Goal: Task Accomplishment & Management: Manage account settings

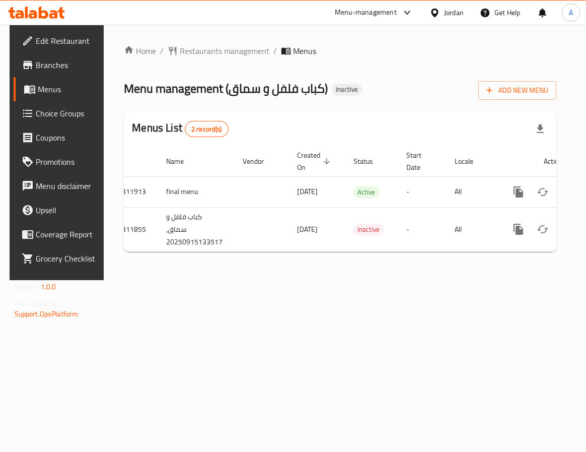
scroll to position [0, 52]
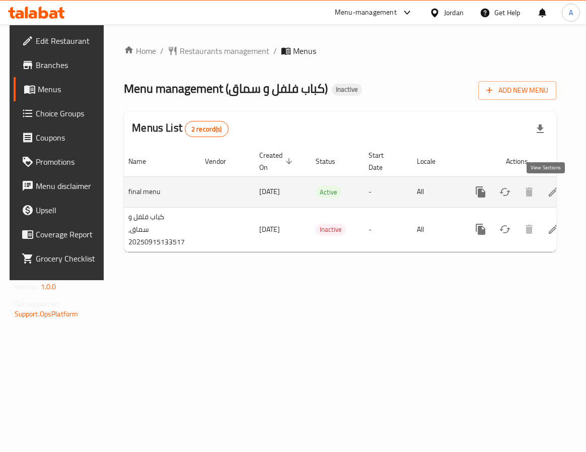
click at [549, 188] on icon "enhanced table" at bounding box center [553, 192] width 12 height 12
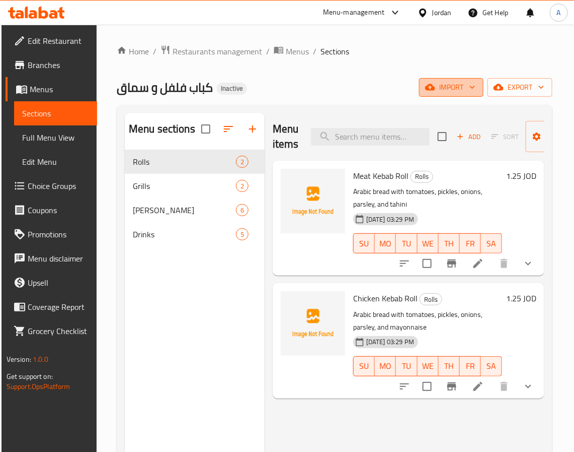
click at [451, 89] on span "import" at bounding box center [451, 87] width 48 height 13
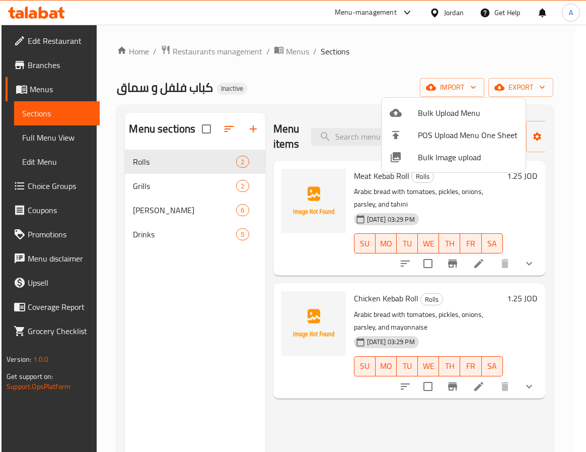
click at [455, 161] on span "Bulk Image upload" at bounding box center [468, 157] width 100 height 12
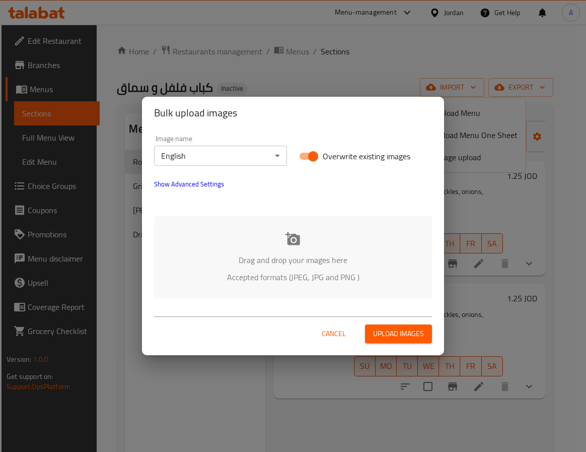
click at [290, 241] on icon at bounding box center [292, 238] width 15 height 13
click at [183, 147] on body "​ Menu-management Jordan Get Help A Edit Restaurant Branches Menus Sections Ful…" at bounding box center [293, 238] width 586 height 427
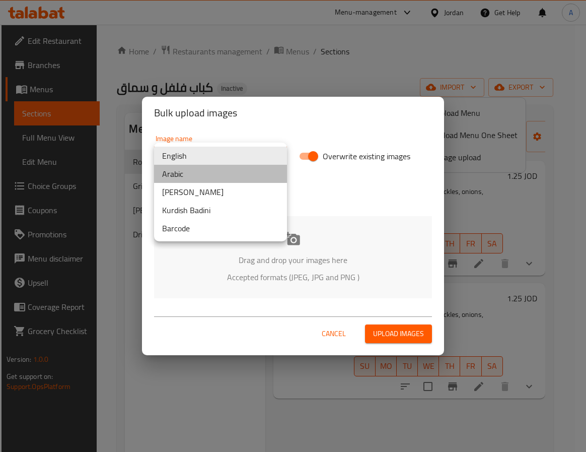
click at [207, 174] on li "Arabic" at bounding box center [220, 174] width 133 height 18
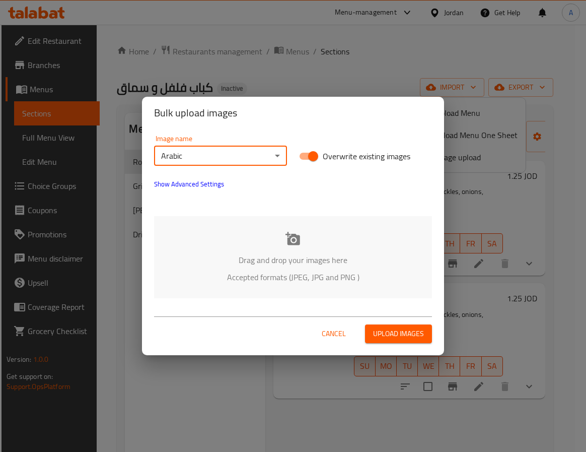
click at [278, 273] on p "Accepted formats (JPEG, JPG and PNG )" at bounding box center [293, 277] width 248 height 12
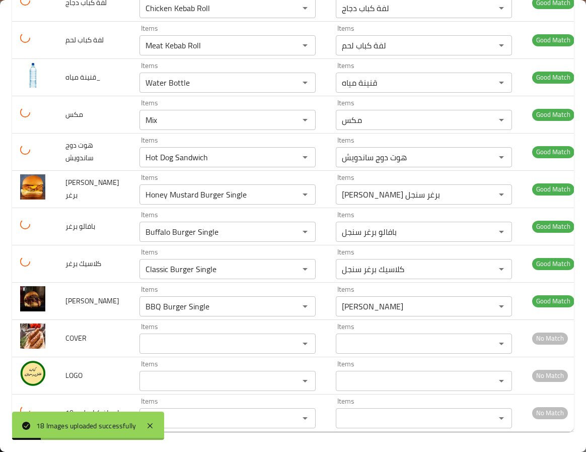
scroll to position [417, 0]
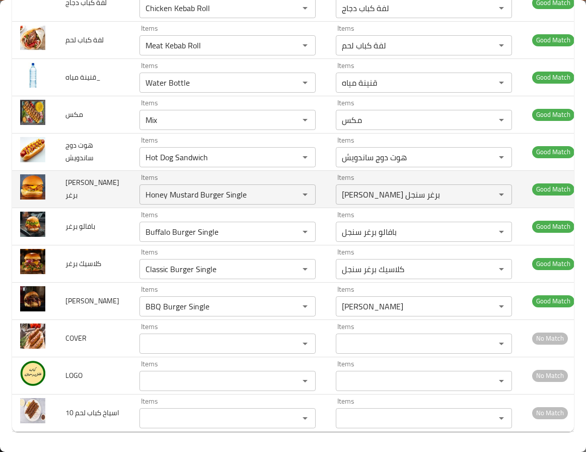
click at [107, 177] on td "[PERSON_NAME] برغر" at bounding box center [94, 188] width 74 height 37
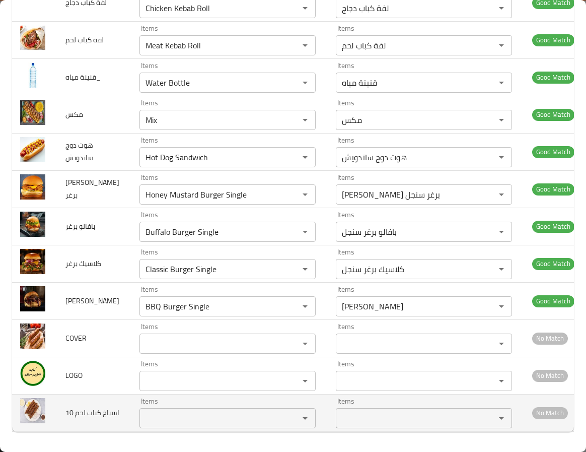
click at [88, 419] on span "10 اسياخ كباب لحم" at bounding box center [92, 412] width 54 height 13
click at [146, 420] on لحم "Items" at bounding box center [212, 418] width 140 height 14
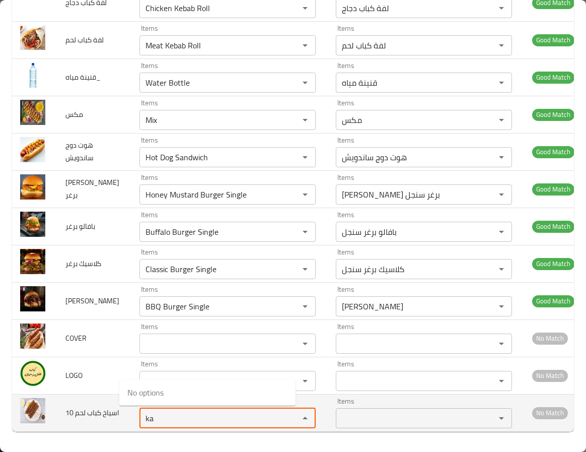
type لحم "k"
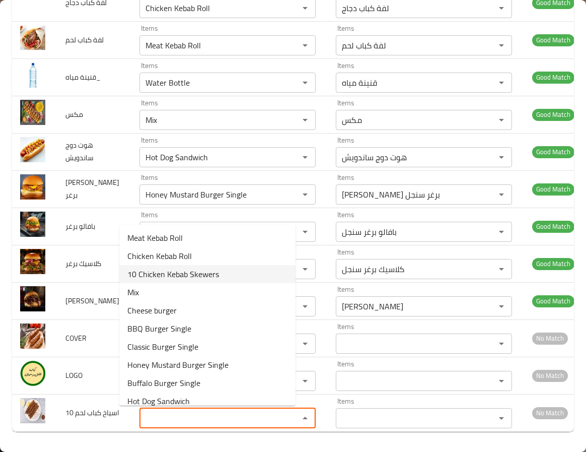
click at [184, 274] on span "10 Chicken Kebab Skewers" at bounding box center [173, 274] width 92 height 12
type لحم "10 Chicken Kebab Skewers"
type لحم-ar "10 اسياخ كباب دجاج"
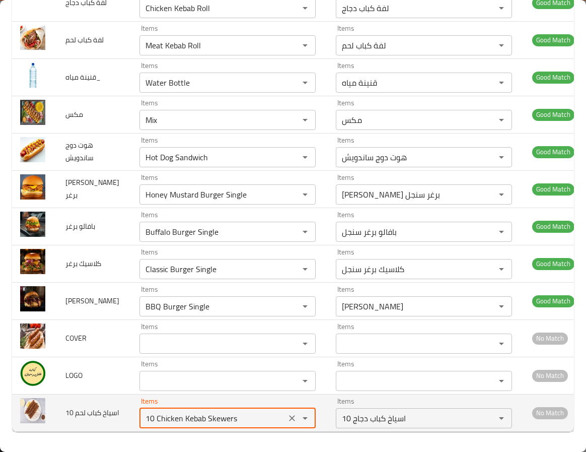
click at [189, 415] on لحم "10 Chicken Kebab Skewers" at bounding box center [212, 418] width 140 height 14
drag, startPoint x: 189, startPoint y: 415, endPoint x: 194, endPoint y: 402, distance: 14.3
click at [189, 411] on لحم "10 Chicken Kebab Skewers" at bounding box center [212, 418] width 140 height 14
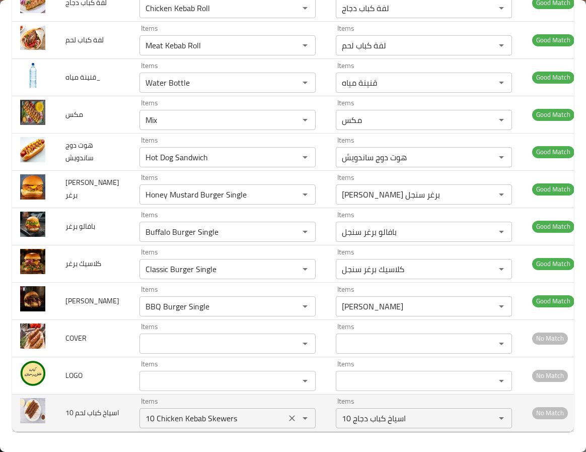
click at [151, 414] on لحم "10 Chicken Kebab Skewers" at bounding box center [212, 418] width 140 height 14
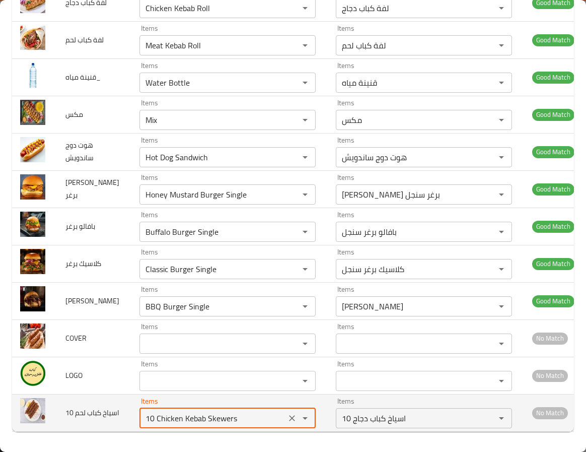
click at [151, 414] on لحم "10 Chicken Kebab Skewers" at bounding box center [212, 418] width 140 height 14
click at [168, 420] on لحم "10 Chicken Kebab Skewers" at bounding box center [212, 418] width 140 height 14
drag, startPoint x: 164, startPoint y: 417, endPoint x: 44, endPoint y: 420, distance: 119.4
click at [44, 420] on tr "10 اسياخ كباب لحم Items 10 Chicken Kebab Skewers Items Items 10 اسياخ كباب دجاج…" at bounding box center [297, 412] width 570 height 37
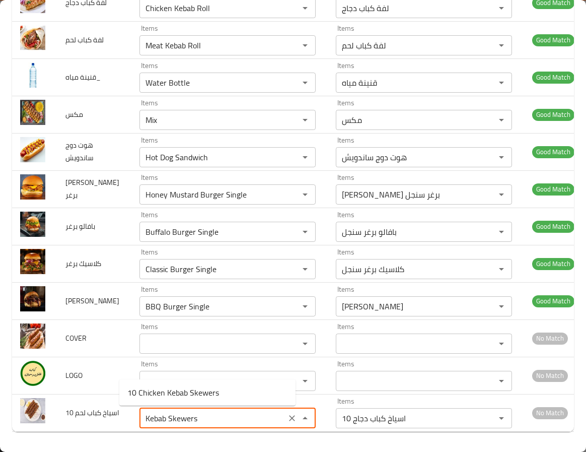
drag, startPoint x: 146, startPoint y: 417, endPoint x: 340, endPoint y: 467, distance: 200.6
click at [340, 451] on html "​ Menu-management Jordan Get Help A Edit Restaurant Branches Menus Sections Ful…" at bounding box center [293, 226] width 586 height 452
type لحم "Kebab"
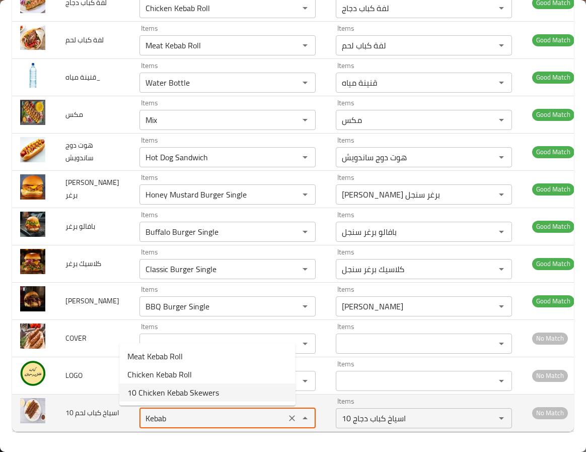
drag, startPoint x: 163, startPoint y: 423, endPoint x: 73, endPoint y: 408, distance: 91.4
click at [73, 408] on tr "10 اسياخ كباب لحم Items Kebab Items Items 10 اسياخ كباب دجاج Items No Match" at bounding box center [297, 412] width 570 height 37
click at [287, 420] on icon "Clear" at bounding box center [292, 418] width 10 height 10
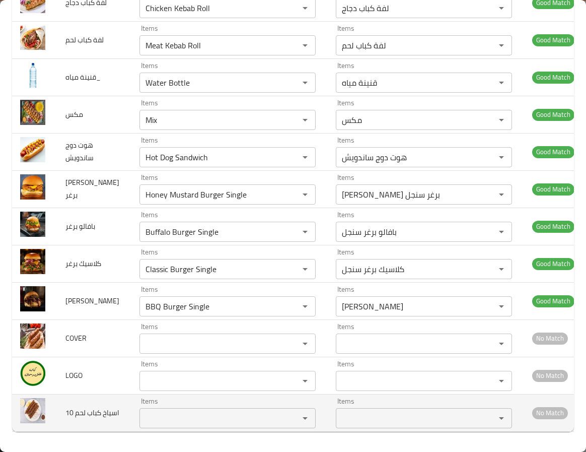
click at [88, 410] on span "10 اسياخ كباب لحم" at bounding box center [92, 412] width 54 height 13
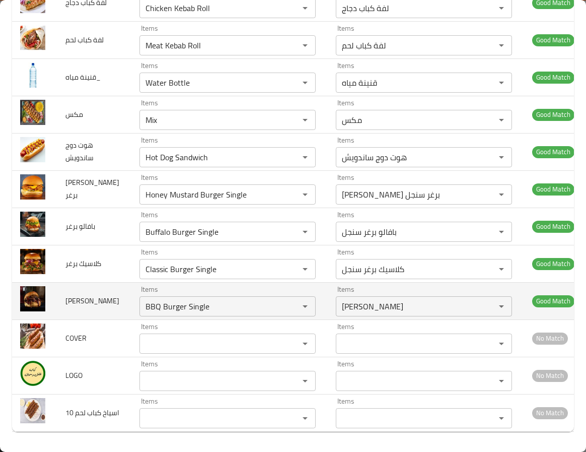
click at [104, 289] on td "[PERSON_NAME]" at bounding box center [94, 300] width 74 height 37
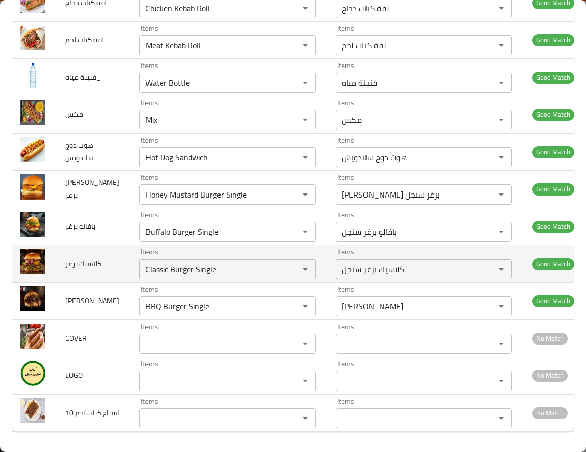
click at [110, 254] on td "كلاسيك برغر" at bounding box center [94, 263] width 74 height 37
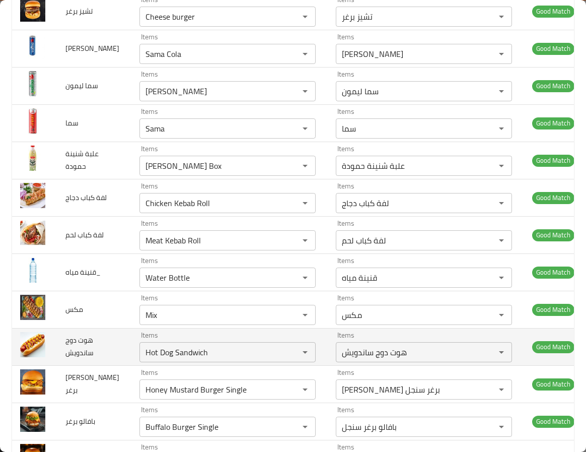
scroll to position [115, 0]
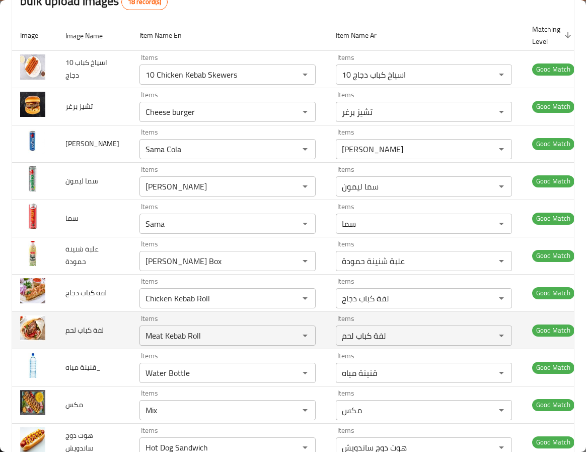
click at [107, 341] on td "لفة كباب لحم" at bounding box center [94, 329] width 74 height 37
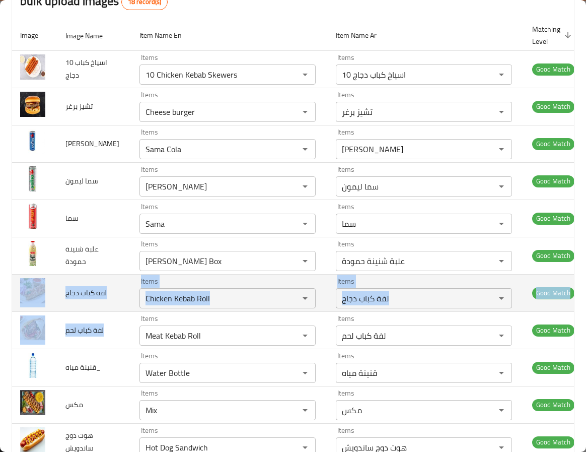
drag, startPoint x: 82, startPoint y: 340, endPoint x: 37, endPoint y: 275, distance: 78.8
click at [37, 275] on tbody "10 اسياخ كباب دجاج Items 10 Chicken Kebab Skewers Items Items 10 اسياخ كباب دجا…" at bounding box center [297, 385] width 570 height 671
click at [74, 292] on span "لفة كباب دجاج" at bounding box center [85, 292] width 41 height 13
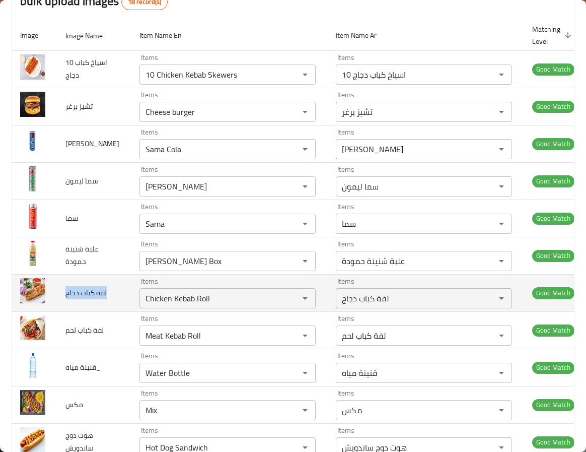
drag, startPoint x: 78, startPoint y: 301, endPoint x: 59, endPoint y: 276, distance: 30.2
click at [59, 276] on td "لفة كباب دجاج" at bounding box center [94, 292] width 74 height 37
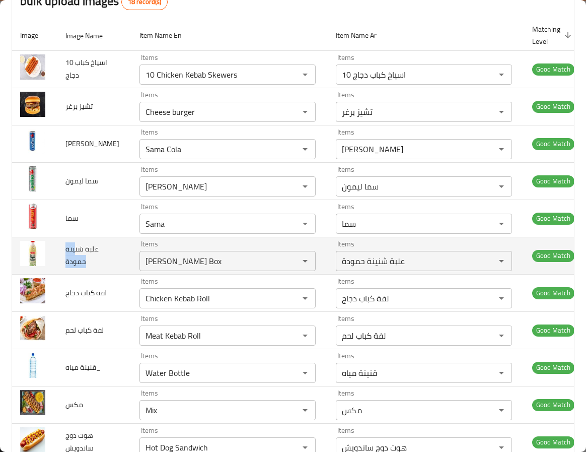
drag, startPoint x: 90, startPoint y: 261, endPoint x: 76, endPoint y: 245, distance: 21.1
click at [76, 245] on td "علبة شنينة حمودة" at bounding box center [94, 255] width 74 height 37
click at [70, 266] on span "علبة شنينة حمودة" at bounding box center [81, 255] width 33 height 26
click at [94, 265] on td "علبة شنينة حمودة" at bounding box center [94, 255] width 74 height 37
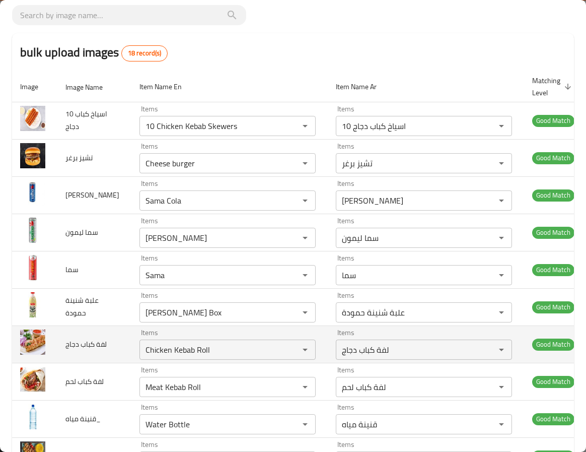
scroll to position [0, 0]
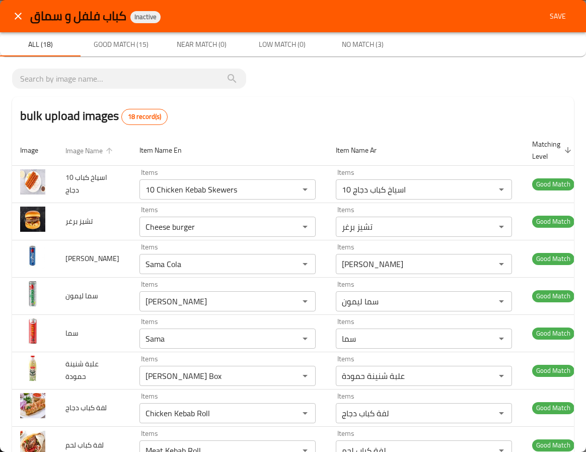
click at [86, 155] on span "Image Name" at bounding box center [90, 151] width 50 height 12
type input "BBQ Burger Single"
type input "[PERSON_NAME]"
type حمودة "Buffalo Burger Single"
type حمودة-ar "بافالو برغر سنجل"
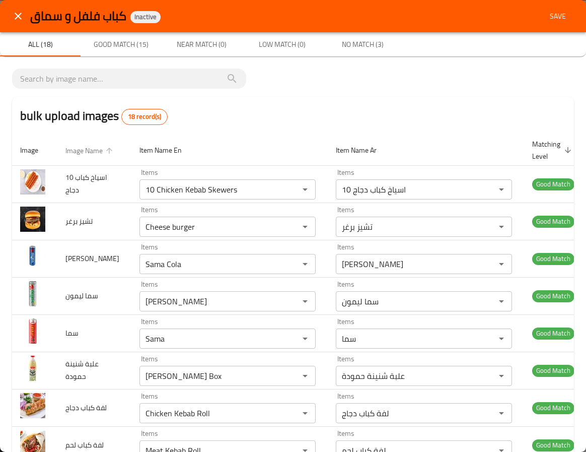
type دجاج "Cheese burger"
type دجاج-ar "تشيز برغر"
type لحم "Sama"
type لحم-ar "سما"
type مياه_ "Sama Cola"
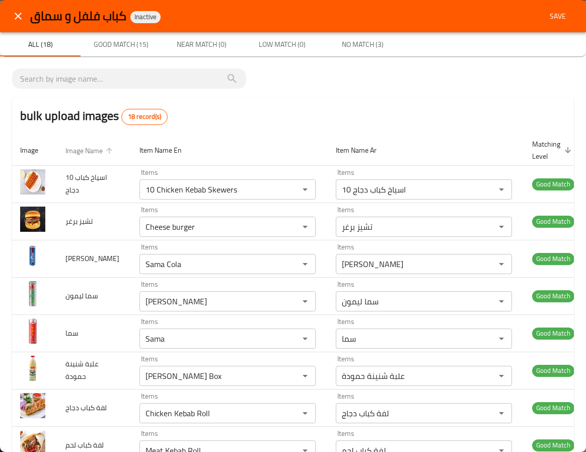
type مياه_-ar "[PERSON_NAME]"
type input "[PERSON_NAME]"
type input "سما ليمون"
type ساندويش "[PERSON_NAME] Box"
type ساندويش-ar "علبة شنينة حمودة"
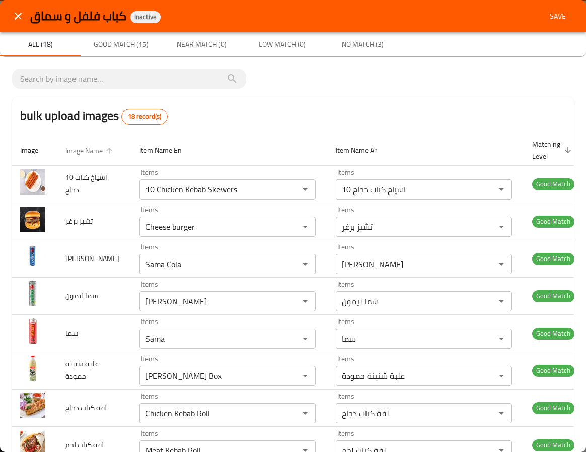
type برغر "Water Bottle"
type برغر-ar "قنينة مياه"
type برغر "Classic Burger Single"
type برغر-ar "كلاسيك برغر سنجل"
type برغر "Chicken Kebab Roll"
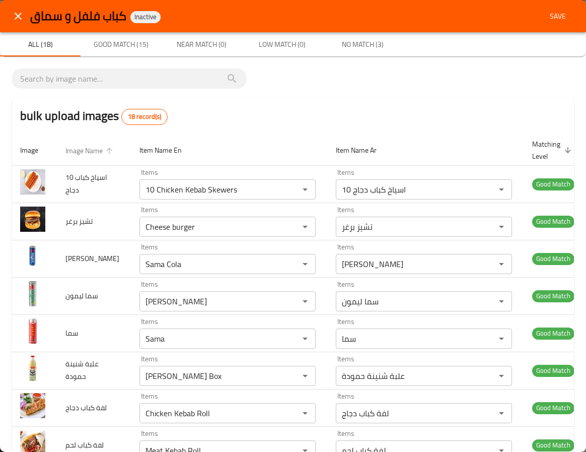
type برغر-ar "لفة كباب دجاج"
type برغر "Meat Kebab Roll"
type برغر-ar "لفة كباب لحم"
type input "Mix"
type input "مكس"
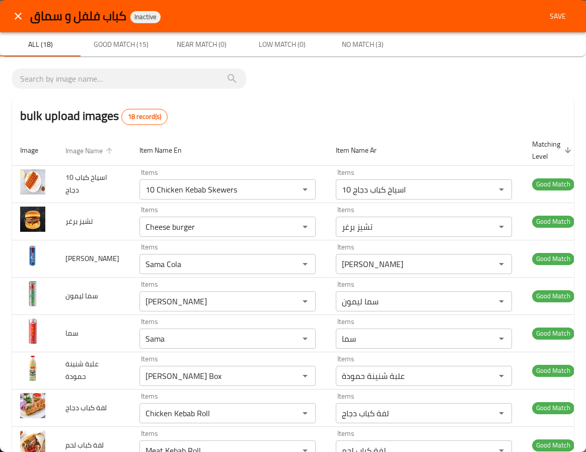
type input "Honey Mustard Burger Single"
type input "[PERSON_NAME] برغر سنجل"
type لحم "Hot Dog Sandwich"
type لحم-ar "هوت دوج ساندويش"
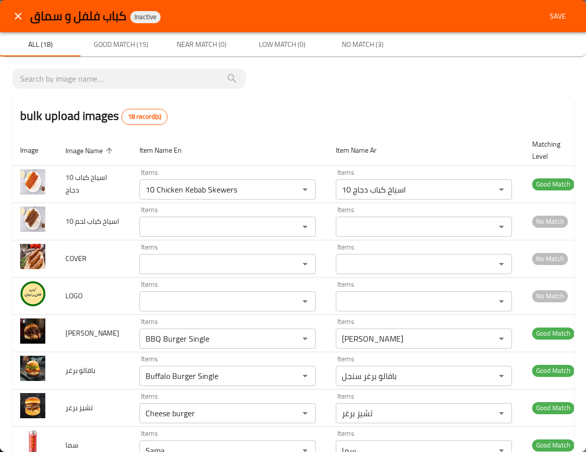
click at [86, 155] on span "Image Name sorted ascending" at bounding box center [90, 151] width 50 height 12
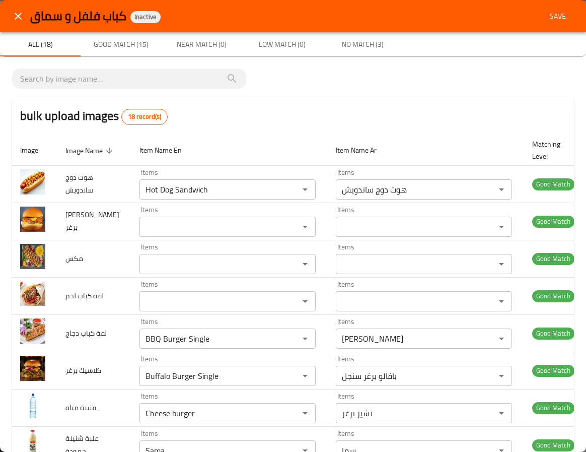
type ساندويش "Hot Dog Sandwich"
type ساندويش-ar "هوت دوج ساندويش"
type برغر "Honey Mustard Burger Single"
type برغر-ar "[PERSON_NAME] برغر سنجل"
type input "Mix"
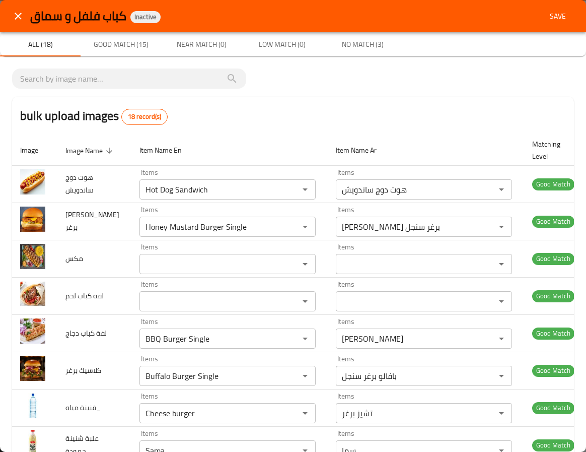
type input "مكس"
type لحم "Meat Kebab Roll"
type لحم-ar "لفة كباب لحم"
type دجاج "Chicken Kebab Roll"
type دجاج-ar "لفة كباب دجاج"
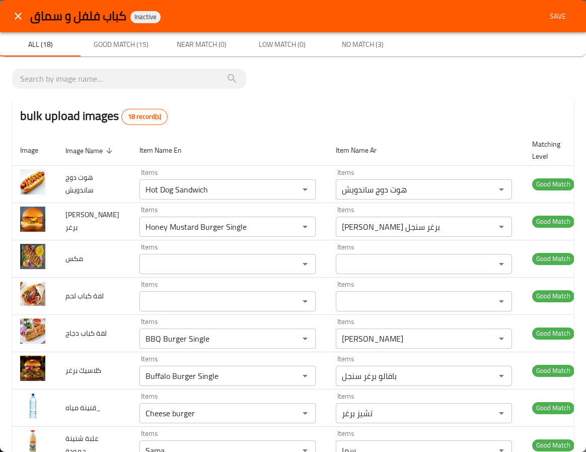
type برغر "Classic Burger Single"
type برغر-ar "كلاسيك برغر سنجل"
type مياه_ "Water Bottle"
type مياه_-ar "قنينة مياه"
type حمودة "[PERSON_NAME] Box"
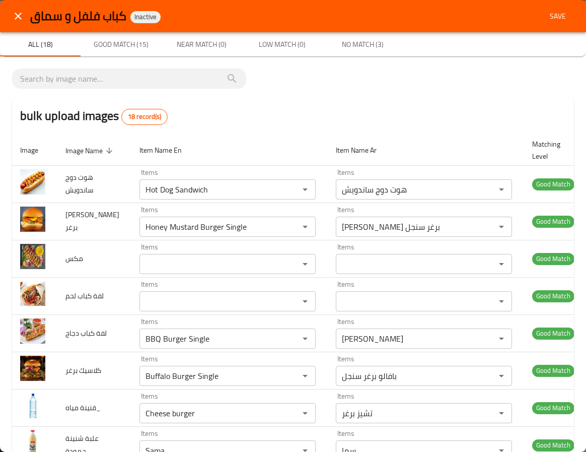
type حمودة-ar "علبة شنينة حمودة"
type ليمون "[PERSON_NAME]"
type ليمون-ar "سما ليمون"
type كولا_ "Sama Cola"
type كولا_-ar "[PERSON_NAME]"
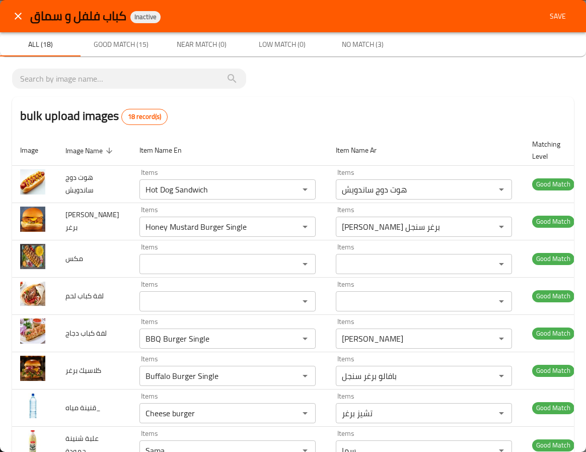
type input "Sama"
type input "سما"
type برغر "Cheese burger"
type برغر-ar "تشيز برغر"
type برغر "Buffalo Burger Single"
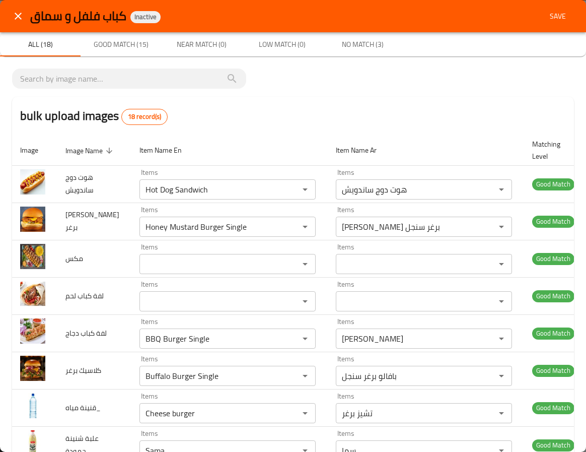
type برغر-ar "بافالو برغر سنجل"
type برغر "BBQ Burger Single"
type برغر-ar "[PERSON_NAME]"
type دجاج "10 Chicken Kebab Skewers"
type دجاج-ar "10 اسياخ كباب دجاج"
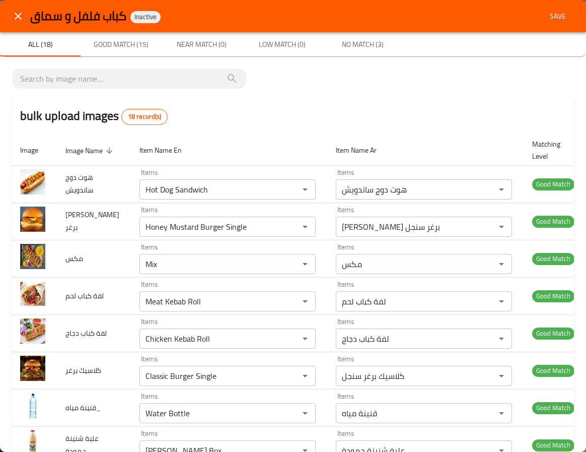
click at [547, 12] on span "Save" at bounding box center [558, 16] width 24 height 13
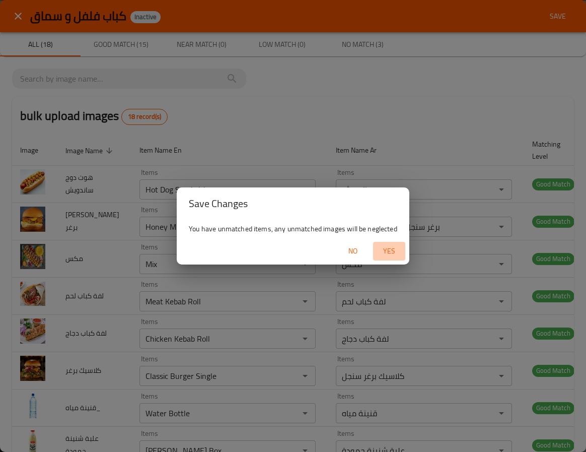
click at [385, 254] on span "Yes" at bounding box center [389, 251] width 24 height 13
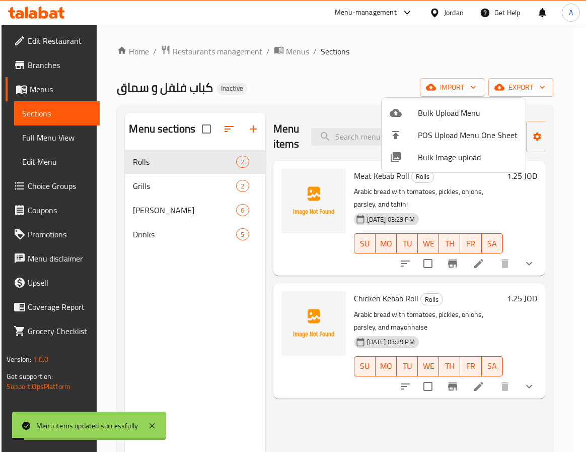
click at [125, 352] on div at bounding box center [293, 226] width 586 height 452
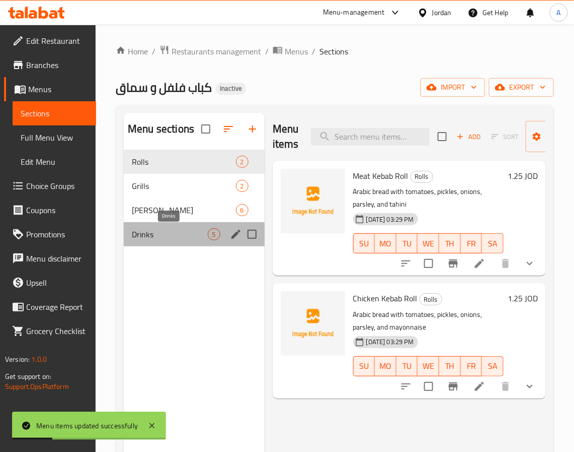
click at [176, 229] on span "Drinks" at bounding box center [170, 234] width 76 height 12
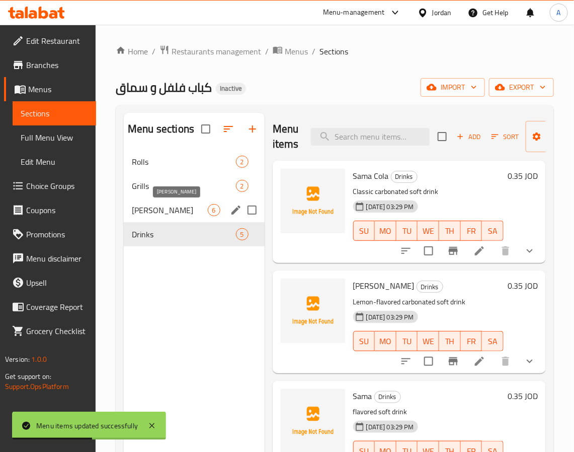
click at [177, 213] on span "[PERSON_NAME]" at bounding box center [170, 210] width 76 height 12
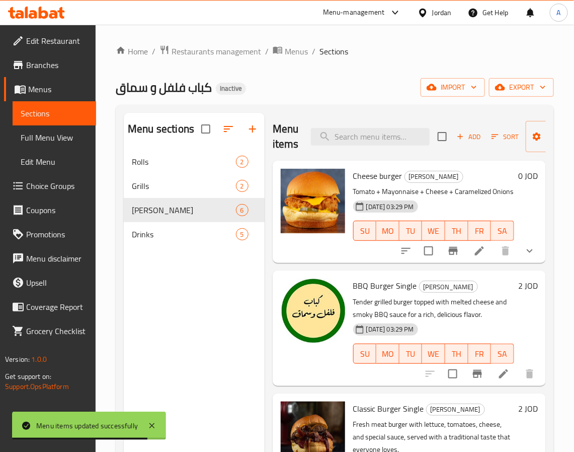
click at [363, 293] on span "BBQ Burger Single" at bounding box center [385, 285] width 64 height 15
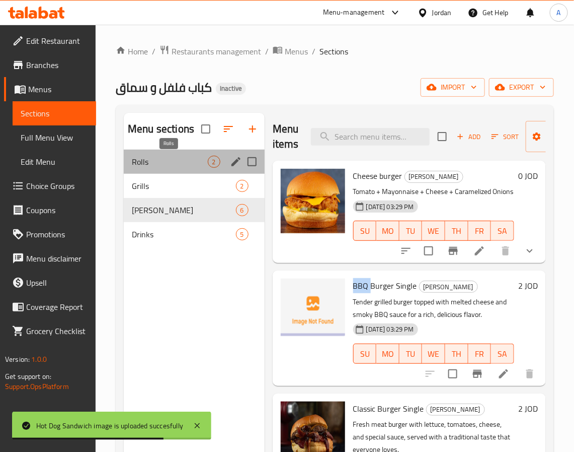
click at [169, 168] on span "Rolls" at bounding box center [170, 162] width 76 height 12
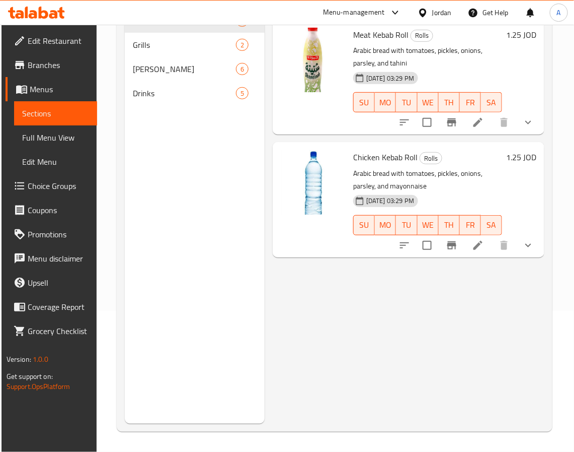
scroll to position [65, 0]
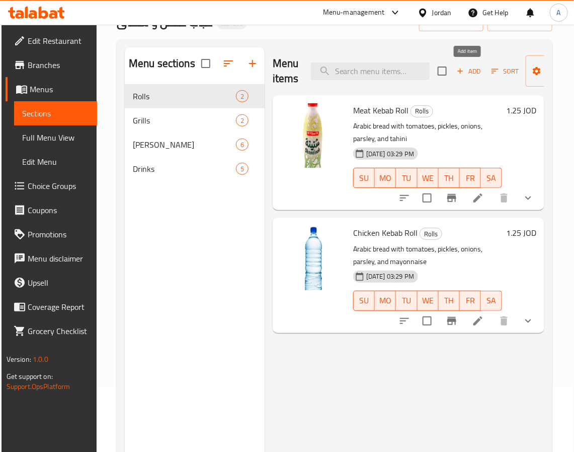
click at [458, 68] on icon "button" at bounding box center [460, 70] width 9 height 9
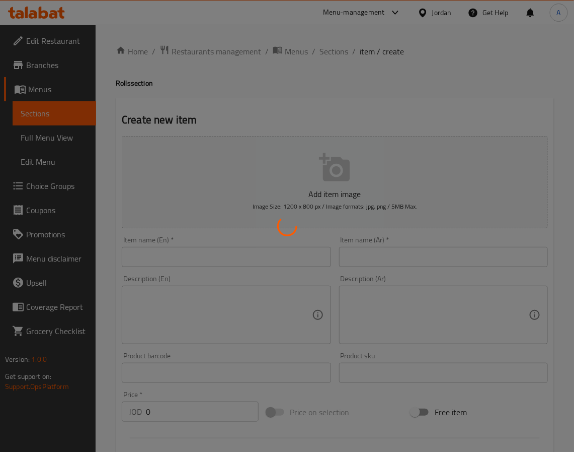
click at [308, 51] on div at bounding box center [287, 226] width 574 height 452
click at [334, 50] on div at bounding box center [287, 226] width 574 height 452
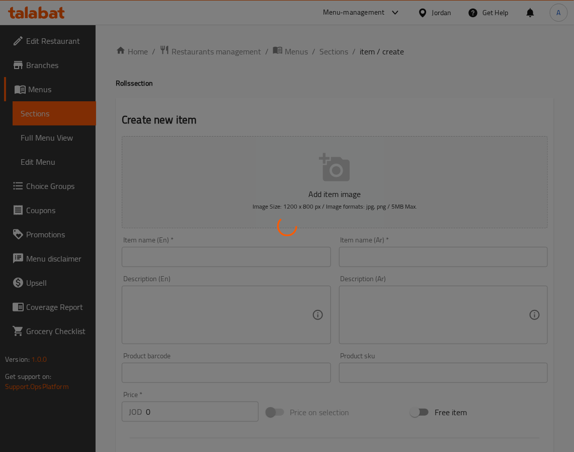
click at [334, 50] on div at bounding box center [287, 226] width 574 height 452
click at [333, 123] on div at bounding box center [287, 226] width 574 height 452
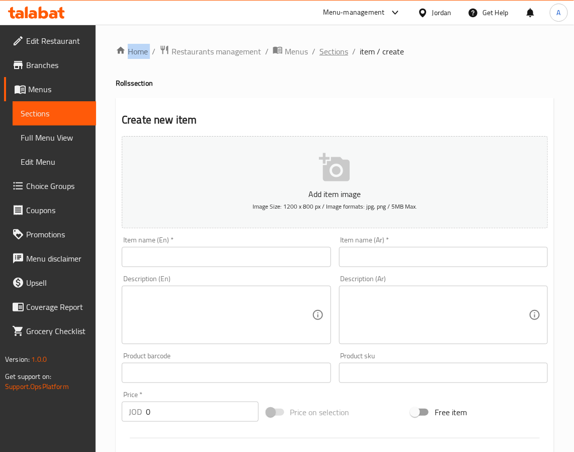
click at [340, 51] on span "Sections" at bounding box center [334, 51] width 29 height 12
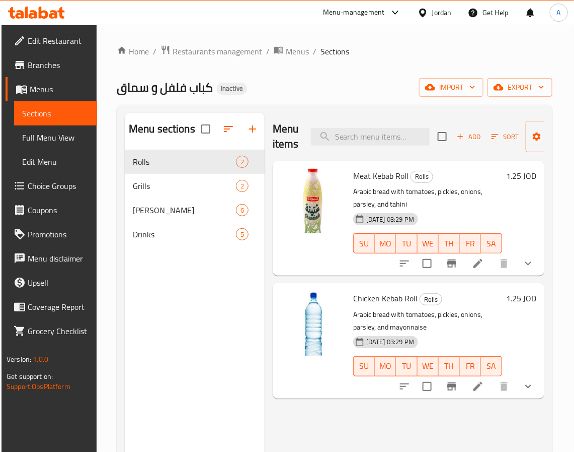
click at [443, 76] on div "Home / Restaurants management / Menus / Sections كباب فلفل و سماق Inactive impo…" at bounding box center [335, 309] width 436 height 528
click at [443, 85] on span "import" at bounding box center [451, 87] width 48 height 13
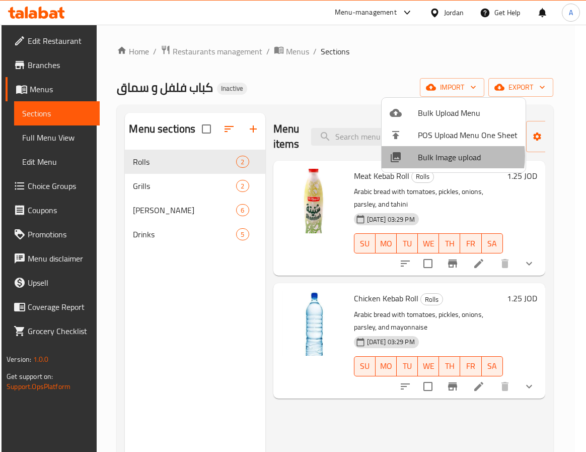
click at [441, 156] on span "Bulk Image upload" at bounding box center [468, 157] width 100 height 12
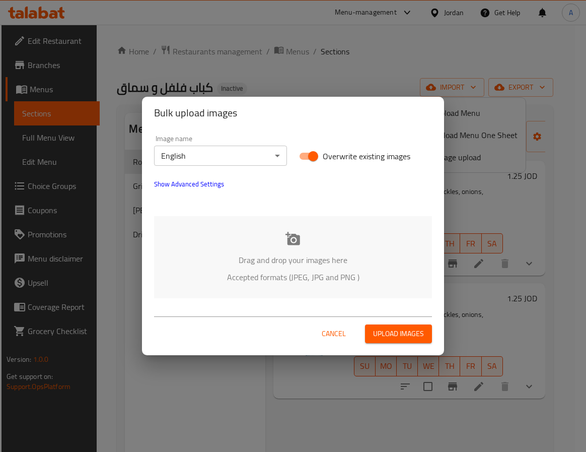
click at [281, 246] on div "Drag and drop your images here Accepted formats (JPEG, JPG and PNG )" at bounding box center [293, 257] width 278 height 82
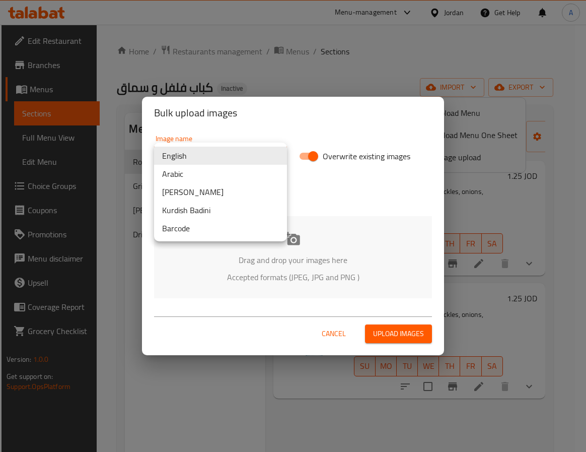
click at [240, 153] on body "​ Menu-management Jordan Get Help A Edit Restaurant Branches Menus Sections Ful…" at bounding box center [293, 238] width 586 height 427
click at [218, 177] on li "Arabic" at bounding box center [220, 174] width 133 height 18
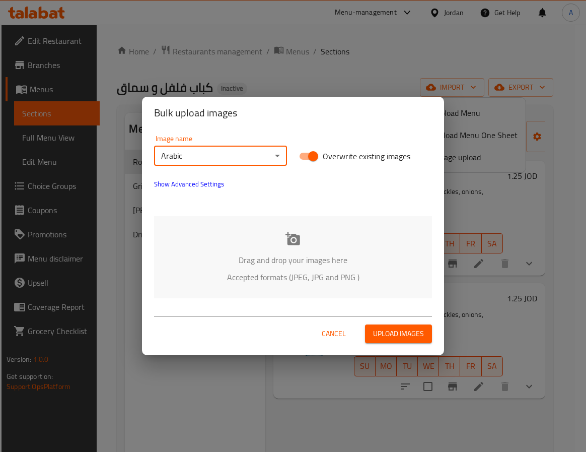
click at [230, 229] on div "Drag and drop your images here Accepted formats (JPEG, JPG and PNG )" at bounding box center [293, 257] width 278 height 82
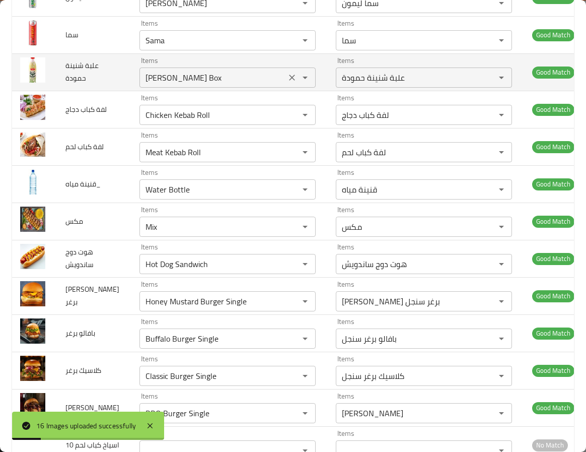
scroll to position [341, 0]
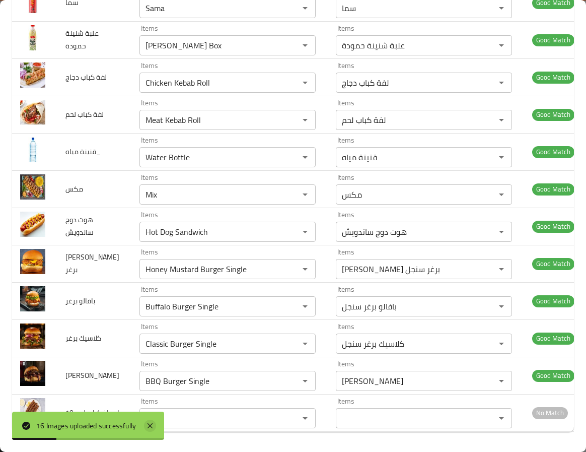
click at [150, 424] on icon at bounding box center [150, 425] width 5 height 5
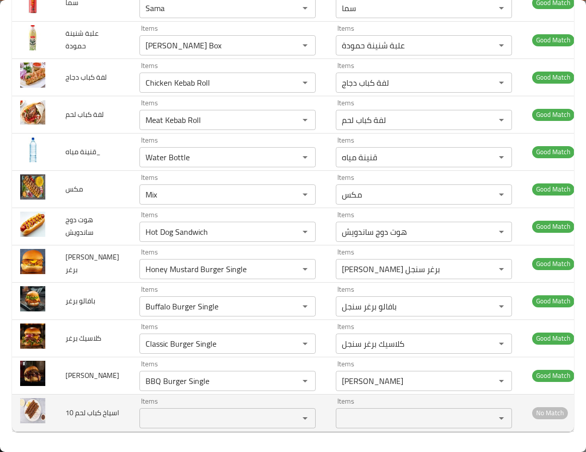
click at [108, 431] on td "10 اسياخ كباب لحم" at bounding box center [94, 412] width 74 height 37
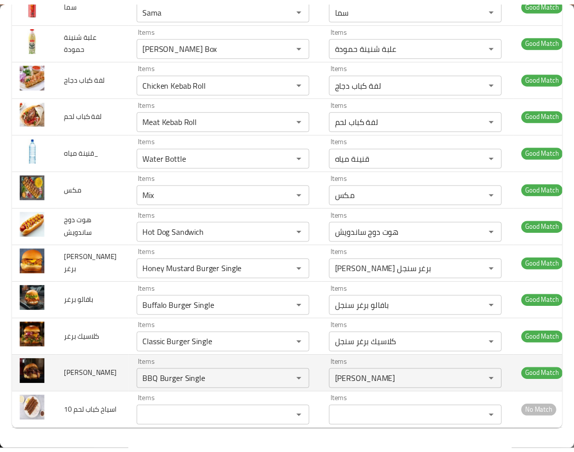
scroll to position [0, 0]
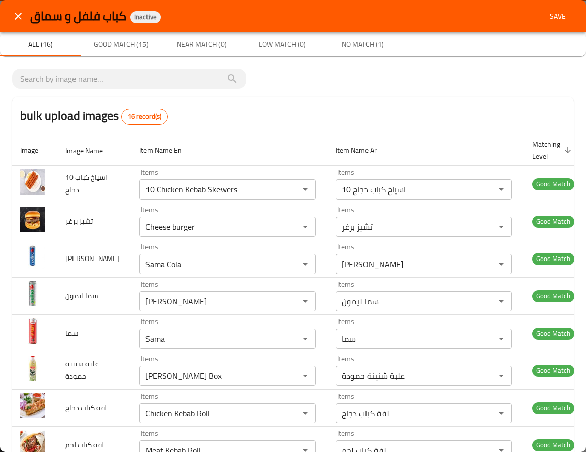
drag, startPoint x: 363, startPoint y: 82, endPoint x: 373, endPoint y: 76, distance: 12.4
click at [369, 78] on p "bulk upload images 16 record(s) Image Image Name Item Name En Item Name Ar Matc…" at bounding box center [293, 414] width 562 height 693
click at [553, 14] on span "Save" at bounding box center [558, 16] width 24 height 13
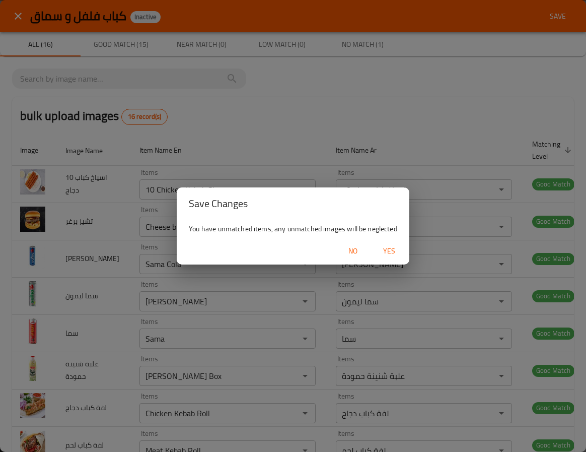
click at [387, 248] on span "Yes" at bounding box center [389, 251] width 24 height 13
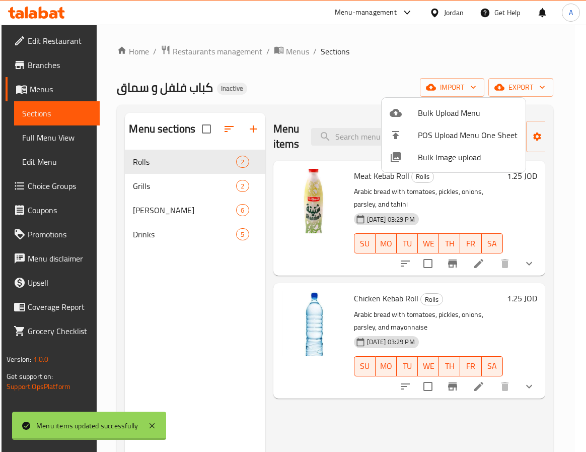
click at [156, 185] on div at bounding box center [293, 226] width 586 height 452
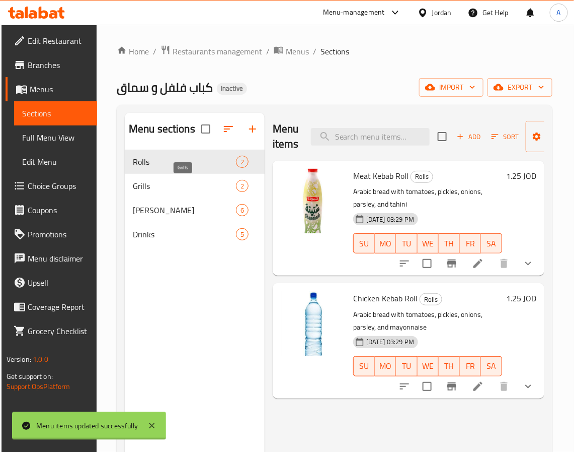
click at [156, 185] on span "Grills" at bounding box center [184, 186] width 103 height 12
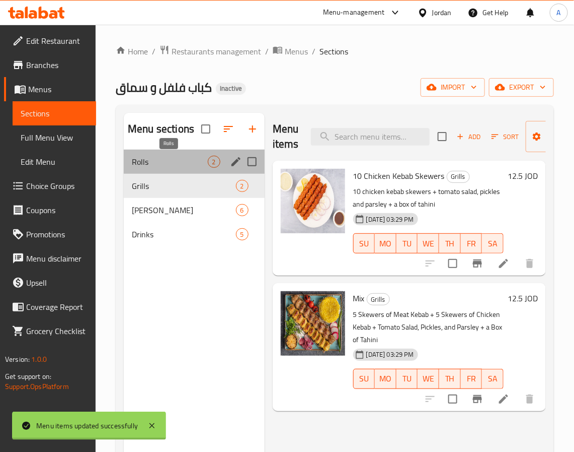
click at [165, 166] on span "Rolls" at bounding box center [170, 162] width 76 height 12
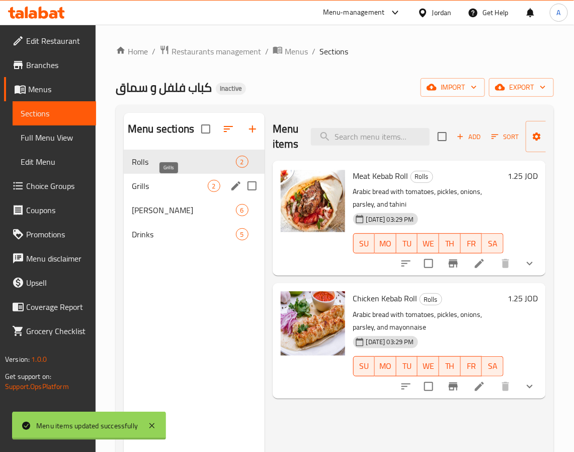
click at [156, 180] on span "Grills" at bounding box center [170, 186] width 76 height 12
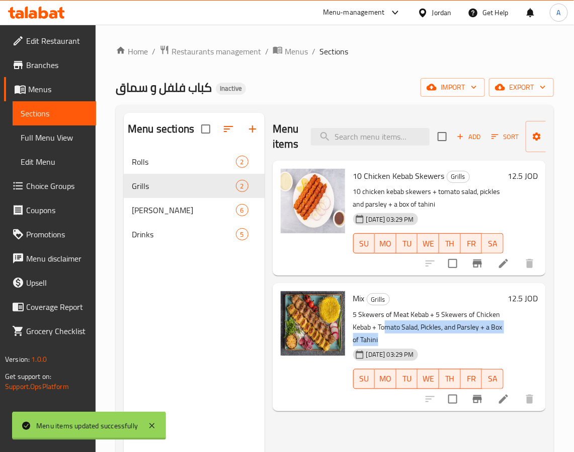
drag, startPoint x: 388, startPoint y: 330, endPoint x: 494, endPoint y: 337, distance: 106.5
click at [494, 337] on p "5 Skewers of Meat Kebab + 5 Skewers of Chicken Kebab + Tomato Salad, Pickles, a…" at bounding box center [428, 327] width 151 height 38
drag, startPoint x: 401, startPoint y: 338, endPoint x: 352, endPoint y: 311, distance: 55.9
click at [352, 311] on div "Mix Grills 5 Skewers of Meat Kebab + 5 Skewers of Chicken Kebab + Tomato Salad,…" at bounding box center [428, 346] width 159 height 119
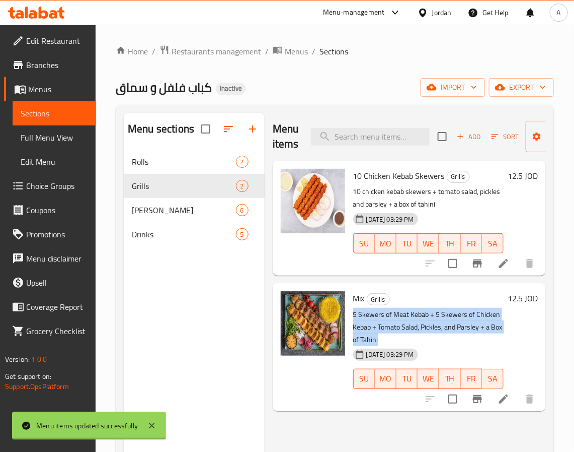
click at [386, 322] on p "5 Skewers of Meat Kebab + 5 Skewers of Chicken Kebab + Tomato Salad, Pickles, a…" at bounding box center [428, 327] width 151 height 38
drag, startPoint x: 382, startPoint y: 340, endPoint x: 356, endPoint y: 322, distance: 31.4
click at [356, 322] on p "5 Skewers of Meat Kebab + 5 Skewers of Chicken Kebab + Tomato Salad, Pickles, a…" at bounding box center [428, 327] width 151 height 38
click at [395, 324] on p "5 Skewers of Meat Kebab + 5 Skewers of Chicken Kebab + Tomato Salad, Pickles, a…" at bounding box center [428, 327] width 151 height 38
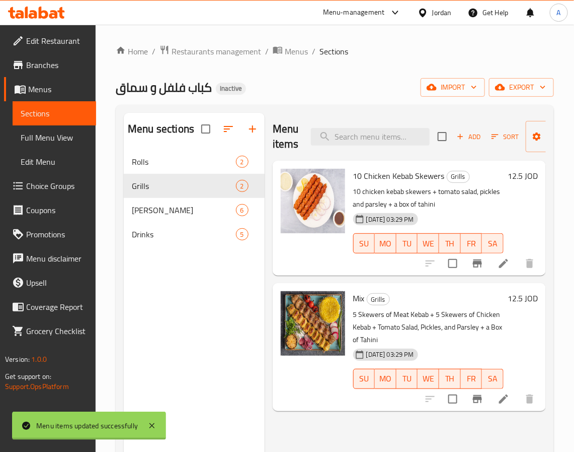
click at [355, 301] on span "Mix" at bounding box center [359, 298] width 12 height 15
copy h6 "Mix"
click at [160, 212] on span "[PERSON_NAME]" at bounding box center [170, 210] width 76 height 12
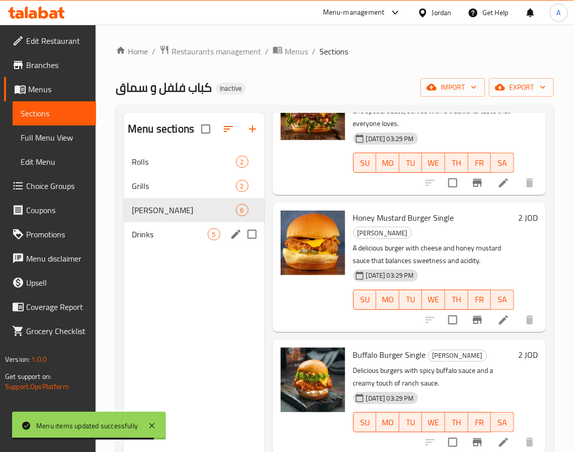
drag, startPoint x: 156, startPoint y: 230, endPoint x: 215, endPoint y: 245, distance: 60.9
click at [156, 230] on span "Drinks" at bounding box center [170, 234] width 76 height 12
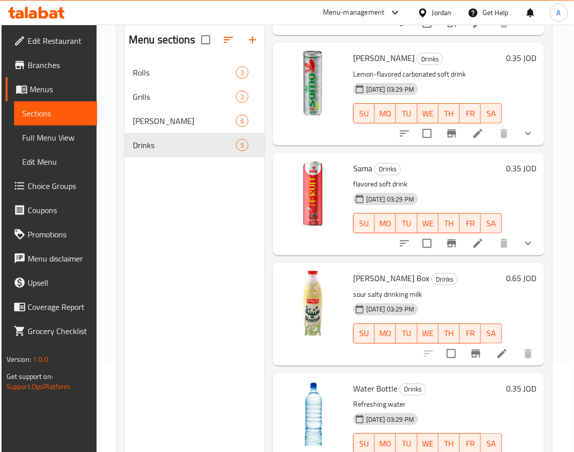
scroll to position [141, 0]
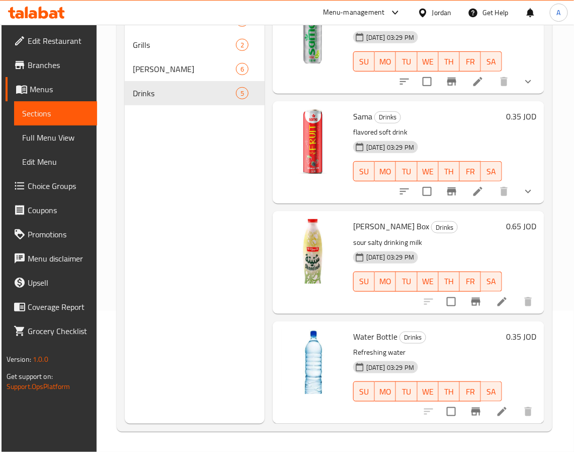
click at [173, 292] on div "Menu sections Rolls 2 Grills 2 [PERSON_NAME] 6 Drinks 5" at bounding box center [195, 198] width 140 height 452
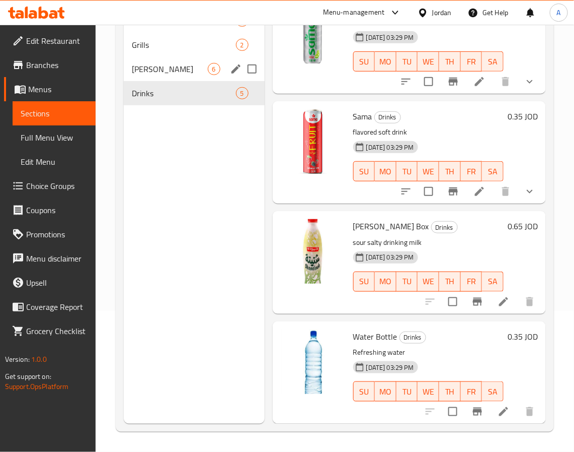
click at [162, 71] on span "[PERSON_NAME]" at bounding box center [170, 69] width 76 height 12
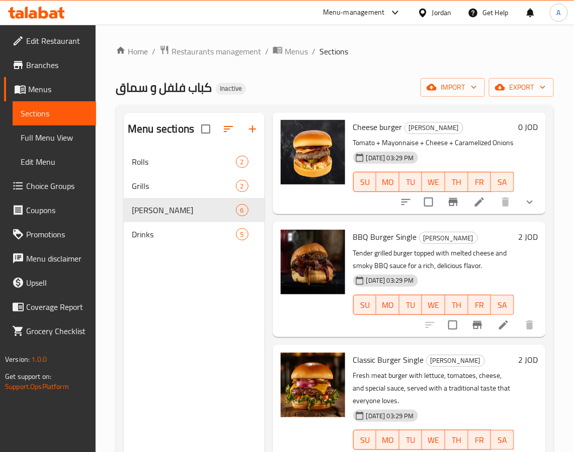
scroll to position [32, 0]
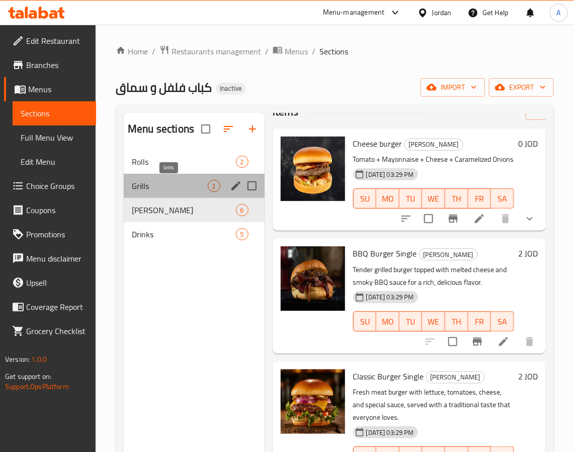
click at [180, 184] on span "Grills" at bounding box center [170, 186] width 76 height 12
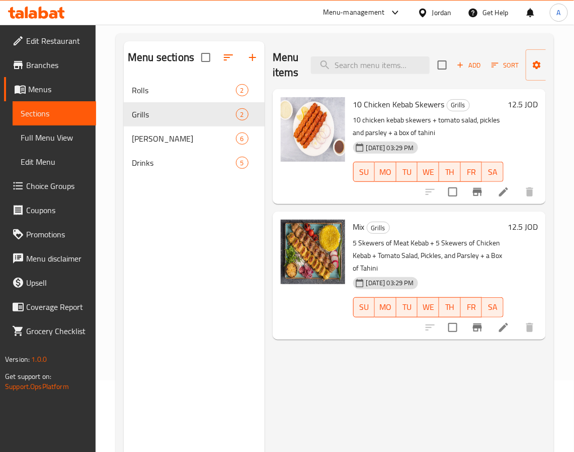
scroll to position [141, 0]
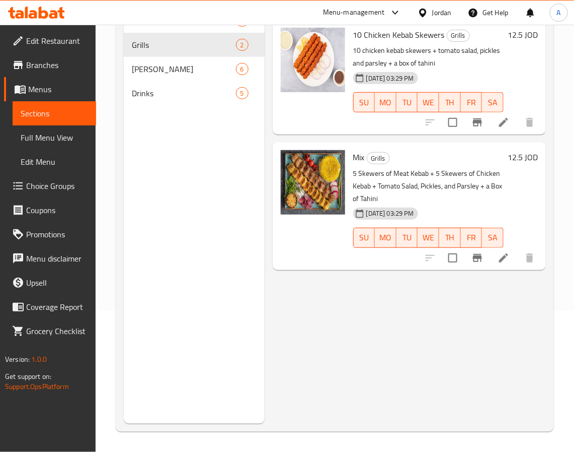
drag, startPoint x: 160, startPoint y: 208, endPoint x: 118, endPoint y: 195, distance: 44.3
click at [160, 208] on div "Menu sections Rolls 2 Grills 2 [PERSON_NAME] 6 Drinks 5" at bounding box center [194, 198] width 141 height 452
click at [48, 188] on span "Choice Groups" at bounding box center [57, 186] width 62 height 12
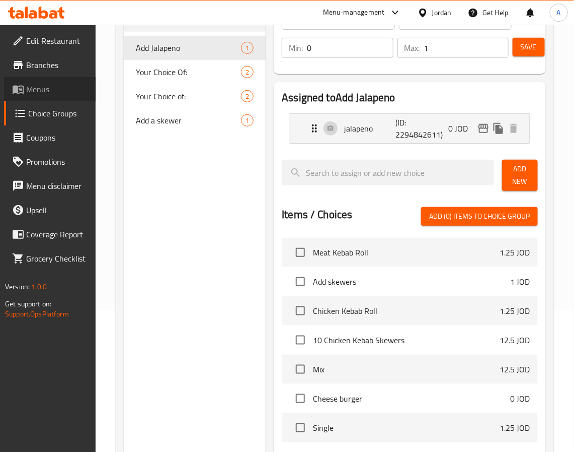
click at [41, 86] on span "Menus" at bounding box center [57, 89] width 62 height 12
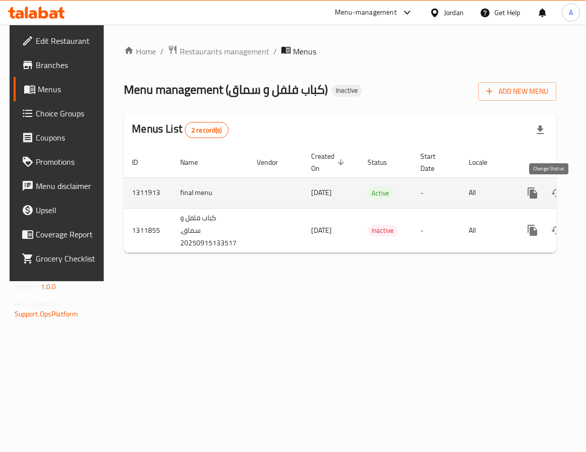
click at [551, 191] on icon "enhanced table" at bounding box center [557, 193] width 12 height 12
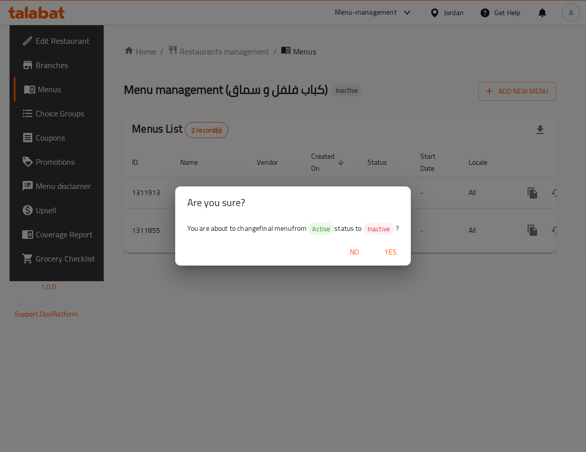
click at [417, 200] on div "Are you sure? You are about to change final menu from Active status to Inactive…" at bounding box center [293, 226] width 586 height 452
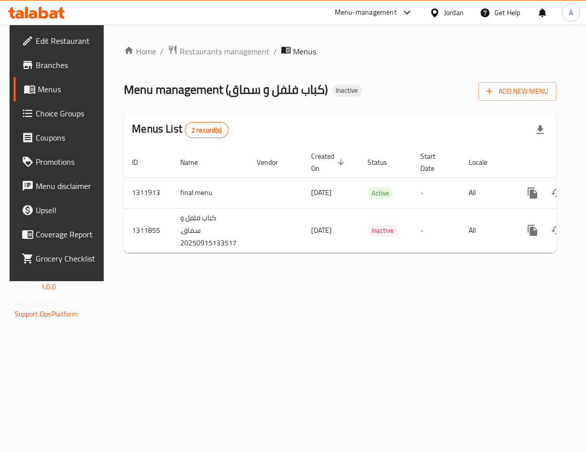
scroll to position [0, 52]
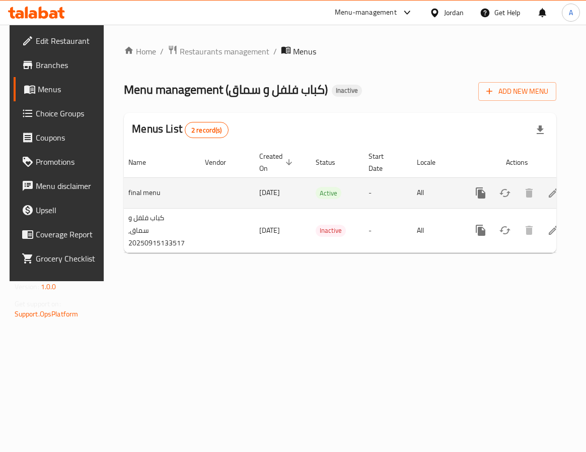
click at [547, 199] on icon "enhanced table" at bounding box center [553, 193] width 12 height 12
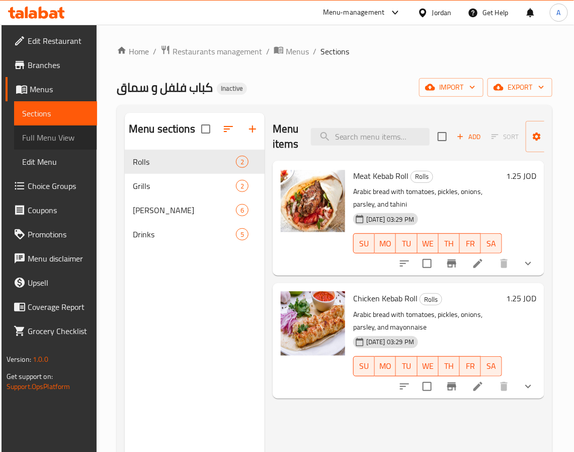
click at [26, 127] on link "Full Menu View" at bounding box center [56, 137] width 84 height 24
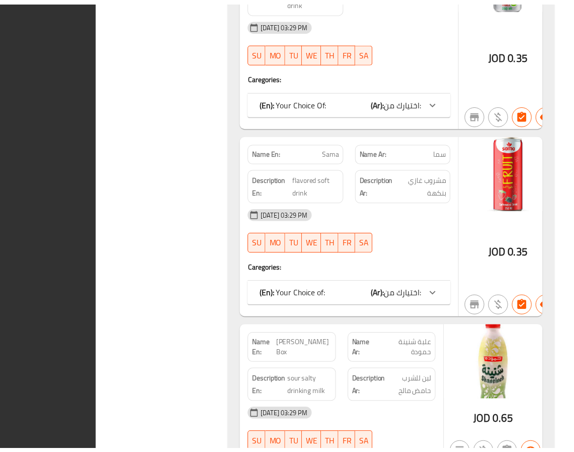
scroll to position [3006, 0]
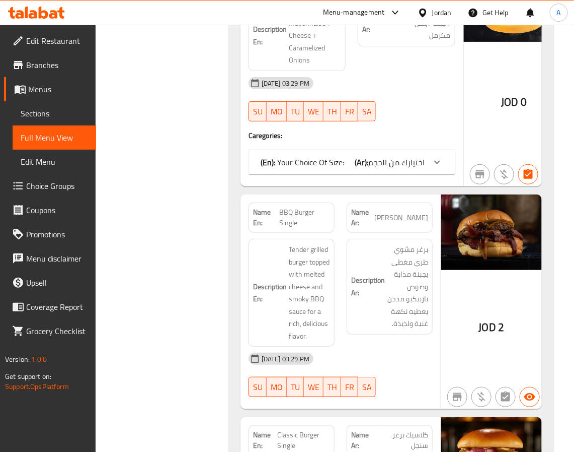
scroll to position [755, 0]
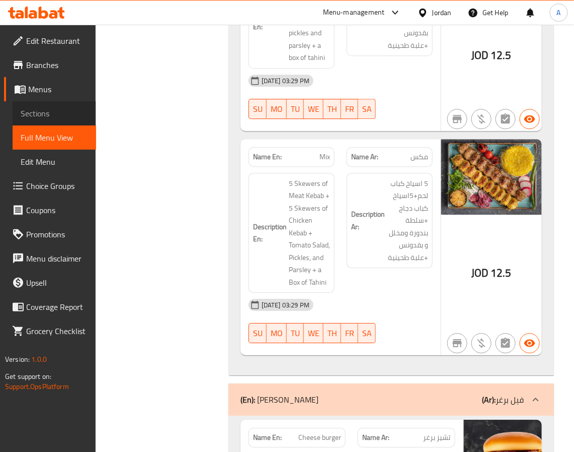
click at [44, 121] on link "Sections" at bounding box center [55, 113] width 84 height 24
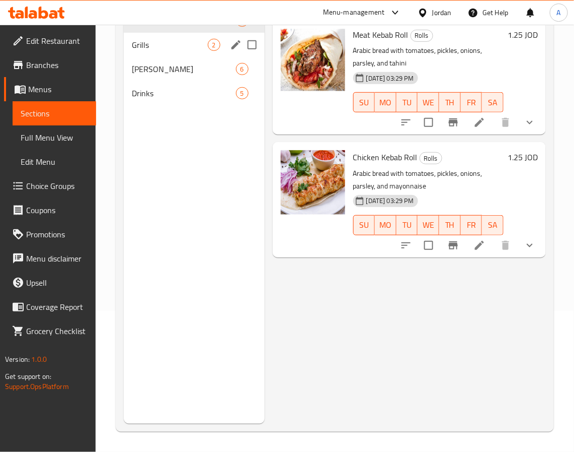
click at [148, 36] on div "Grills 2" at bounding box center [194, 45] width 141 height 24
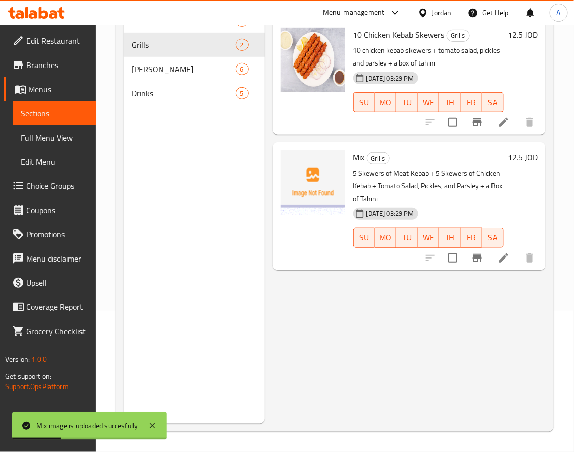
click at [63, 139] on span "Full Menu View" at bounding box center [54, 137] width 67 height 12
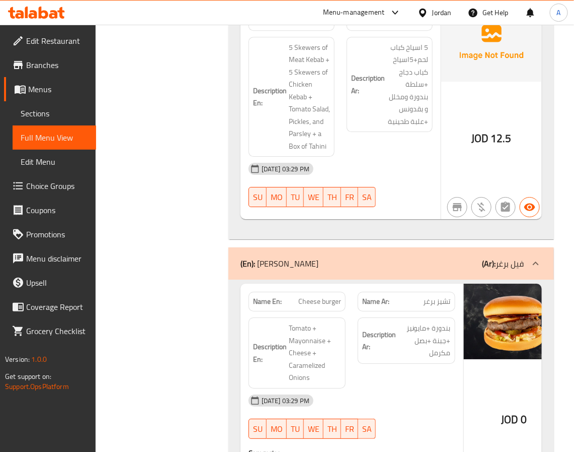
scroll to position [514, 0]
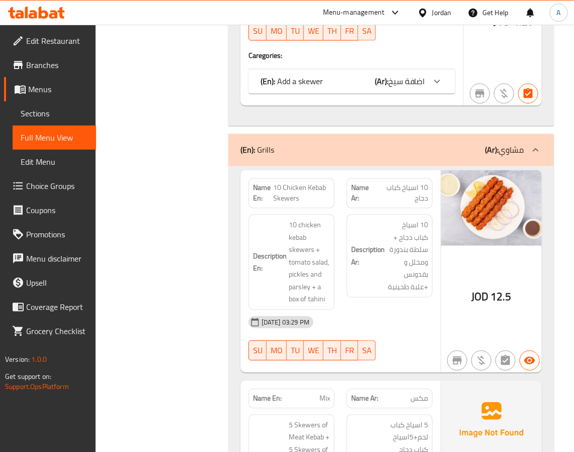
click at [60, 32] on link "Edit Restaurant" at bounding box center [50, 41] width 92 height 24
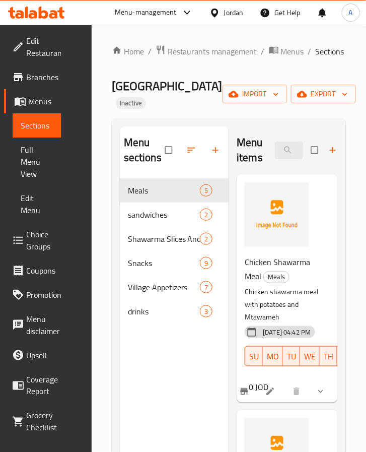
click at [346, 371] on div "Menu sections Meals 5 sandwiches 2 Shawarma Slices And Fattat 2 Snacks 9 Villag…" at bounding box center [229, 352] width 234 height 468
